Goal: Task Accomplishment & Management: Complete application form

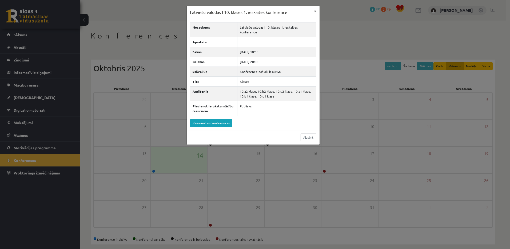
click at [316, 12] on button "×" at bounding box center [315, 11] width 9 height 10
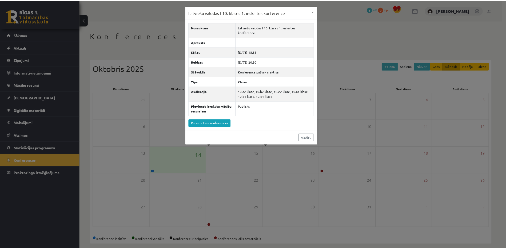
scroll to position [6, 0]
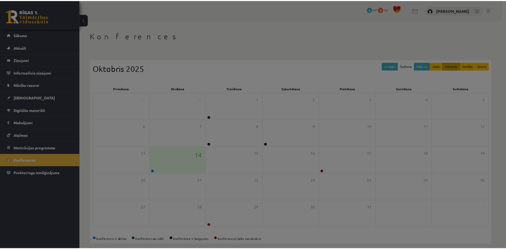
scroll to position [6, 0]
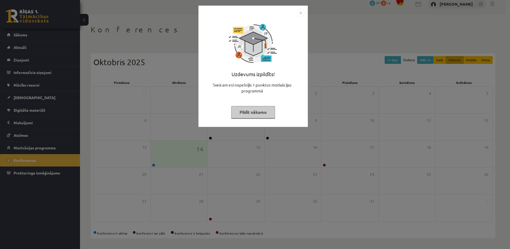
click at [254, 113] on button "Pildīt nākamo" at bounding box center [253, 112] width 44 height 12
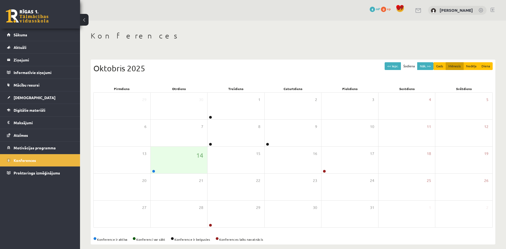
scroll to position [6, 0]
